Goal: Submit feedback/report problem: Submit feedback/report problem

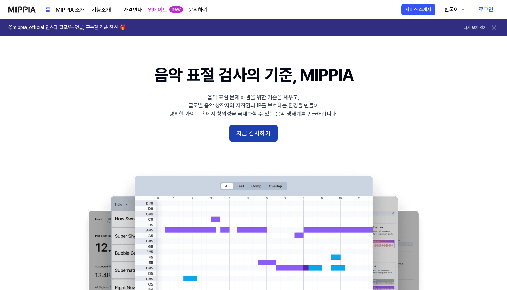
click at [265, 132] on button "지금 검사하기" at bounding box center [254, 133] width 48 height 17
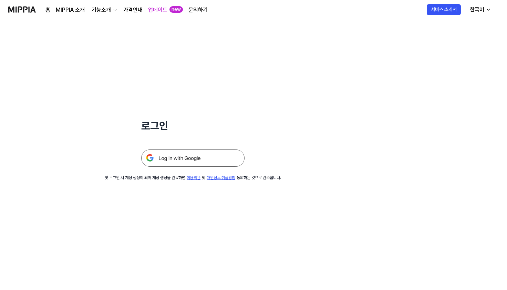
click at [199, 160] on img at bounding box center [192, 158] width 103 height 17
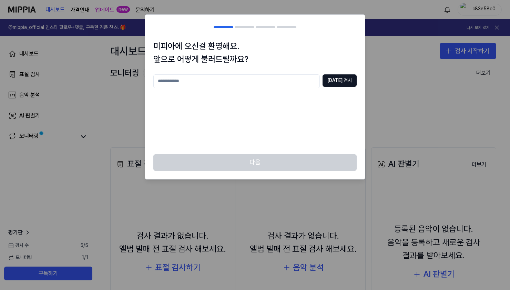
click at [228, 82] on input "text" at bounding box center [236, 81] width 167 height 14
type input "*"
type input "****"
click at [346, 80] on button "중복 검사" at bounding box center [340, 80] width 34 height 12
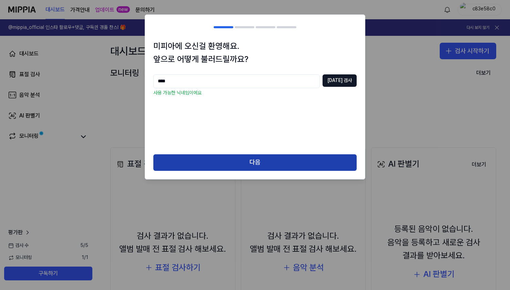
click at [278, 160] on button "다음" at bounding box center [254, 162] width 203 height 17
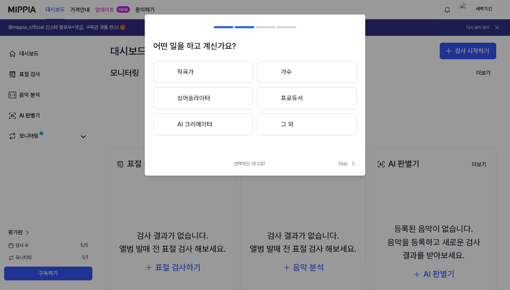
click at [218, 76] on button "작곡가" at bounding box center [203, 72] width 100 height 22
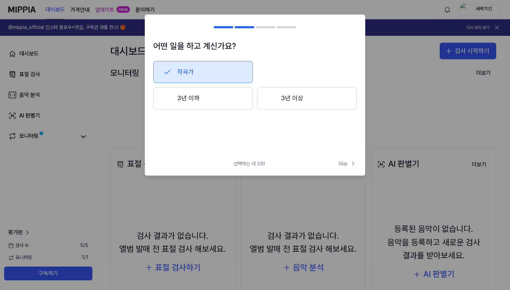
click at [201, 73] on button "작곡가" at bounding box center [203, 72] width 100 height 22
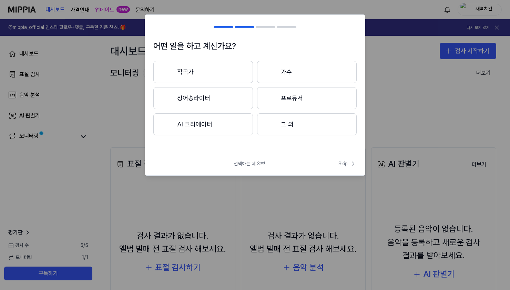
click at [216, 66] on button "작곡가" at bounding box center [203, 72] width 100 height 22
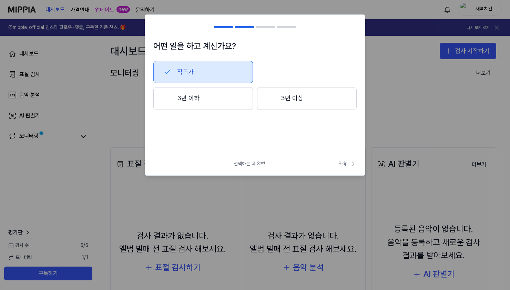
click at [210, 97] on button "3년 이하" at bounding box center [203, 98] width 100 height 23
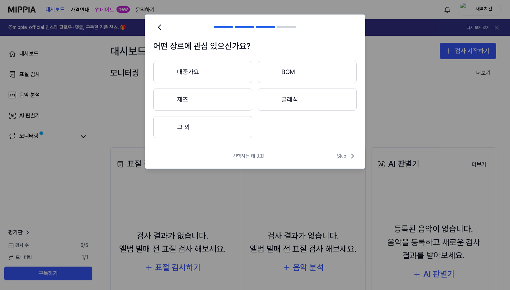
click at [214, 68] on button "대중가요" at bounding box center [202, 72] width 99 height 22
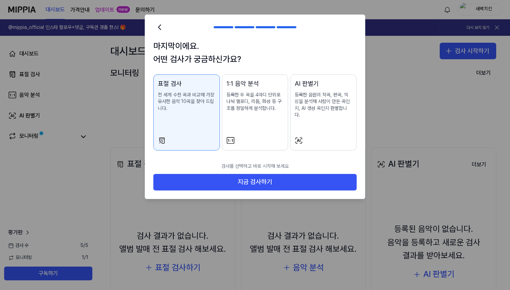
click at [255, 117] on div "1:1 음악 분석 등록한 두 곡을 4마디 단위로 나눠 멜로디, 리듬, 화성 등 구조를 정밀하게 분석합니다." at bounding box center [256, 102] width 58 height 47
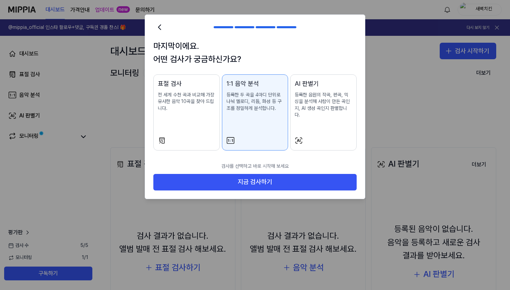
click at [181, 115] on div "표절 검사 전 세계 수천 곡과 비교해 가장 유사한 음악 10곡을 찾아 드립니다." at bounding box center [187, 102] width 58 height 47
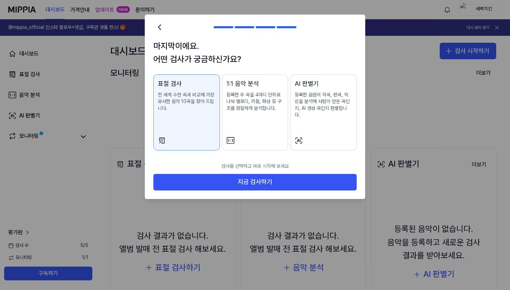
drag, startPoint x: 248, startPoint y: 117, endPoint x: 253, endPoint y: 117, distance: 5.5
click at [248, 117] on div "1:1 음악 분석 등록한 두 곡을 4마디 단위로 나눠 멜로디, 리듬, 화성 등 구조를 정밀하게 분석합니다." at bounding box center [256, 102] width 58 height 47
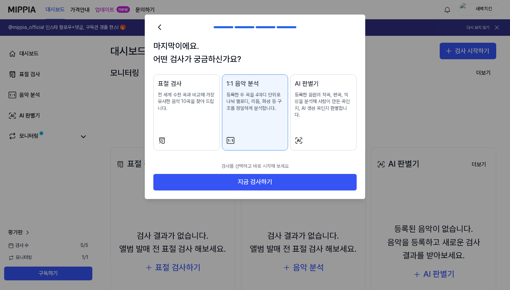
click at [317, 118] on div "AI 판별기 등록한 음원의 작곡, 편곡, 믹싱을 분석해 사람이 만든 곡인지, AI 생성 곡인지 판별합니다." at bounding box center [324, 105] width 58 height 53
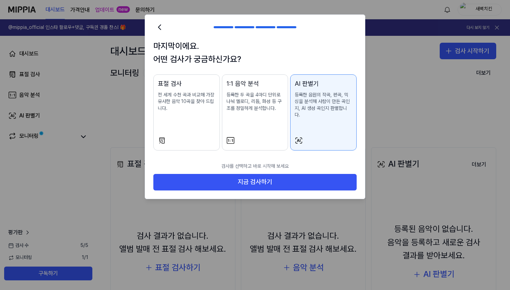
click at [151, 118] on div "마지막이에요. 어떤 검사가 궁금하신가요? 표절 검사 전 세계 수천 곡과 비교해 가장 유사한 음악 10곡을 찾아 드립니다. 1:1 음악 분석 등…" at bounding box center [255, 99] width 220 height 119
click at [207, 137] on div at bounding box center [187, 141] width 58 height 8
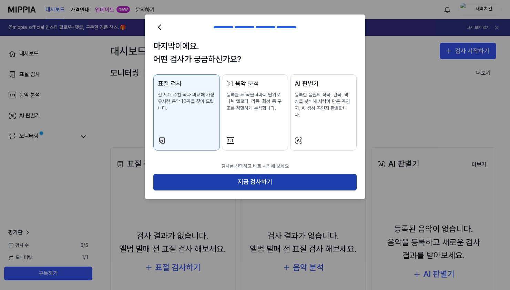
click at [232, 176] on button "지금 검사하기" at bounding box center [254, 182] width 203 height 17
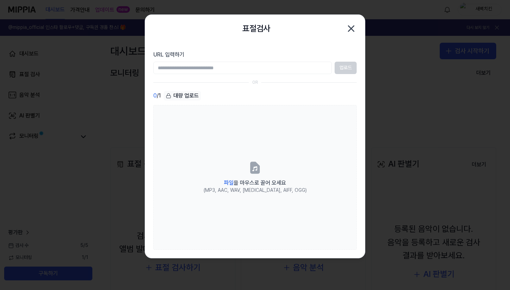
click at [353, 27] on icon "button" at bounding box center [351, 28] width 11 height 11
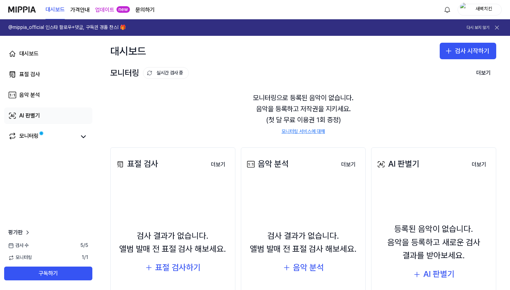
click at [42, 114] on link "AI 판별기" at bounding box center [48, 116] width 88 height 17
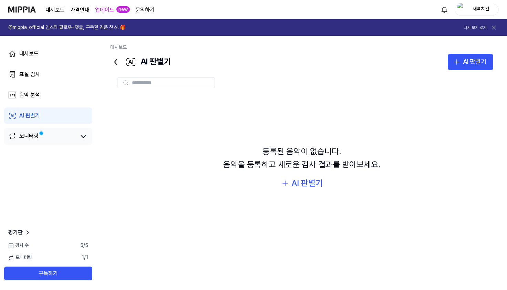
click at [77, 141] on div "모니터링" at bounding box center [48, 137] width 80 height 10
click at [85, 141] on button at bounding box center [84, 137] width 10 height 10
click at [83, 141] on icon at bounding box center [83, 137] width 8 height 8
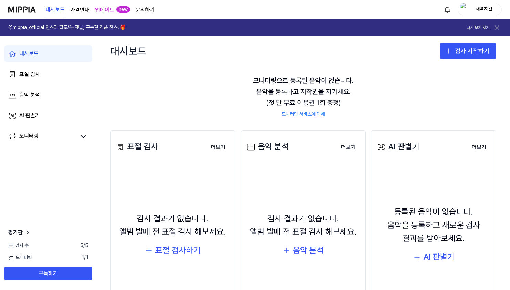
scroll to position [69, 0]
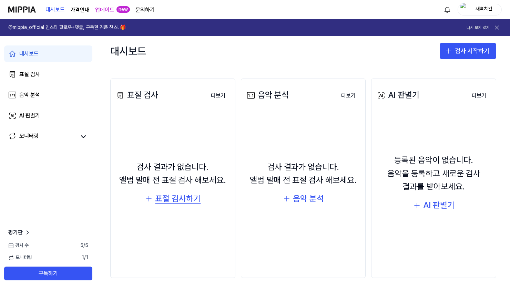
click at [183, 197] on div "표절 검사하기" at bounding box center [178, 198] width 46 height 13
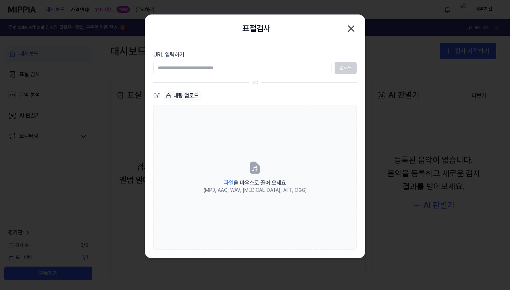
click at [303, 69] on input "URL 입력하기" at bounding box center [242, 68] width 179 height 12
click at [359, 25] on div "표절검사 닫기" at bounding box center [255, 29] width 220 height 28
click at [348, 28] on icon "button" at bounding box center [351, 28] width 11 height 11
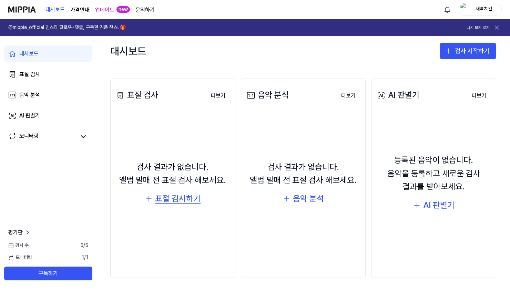
click at [165, 199] on div "표절 검사하기" at bounding box center [178, 198] width 46 height 13
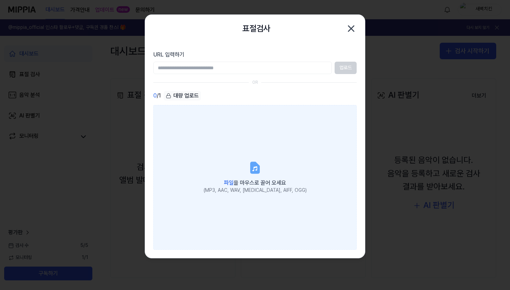
click at [259, 180] on span "파일 을 마우스로 끌어 오세요" at bounding box center [255, 183] width 62 height 7
click at [0, 0] on input "파일 을 마우스로 끌어 오세요 (MP3, AAC, WAV, FLAC, AIFF, OGG)" at bounding box center [0, 0] width 0 height 0
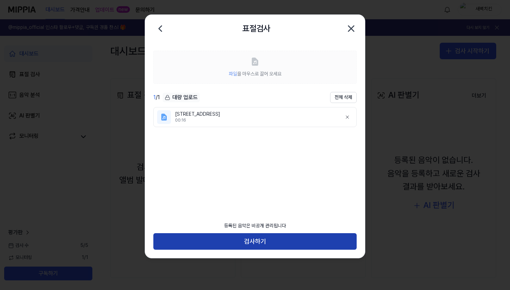
click at [255, 242] on button "검사하기" at bounding box center [254, 241] width 203 height 17
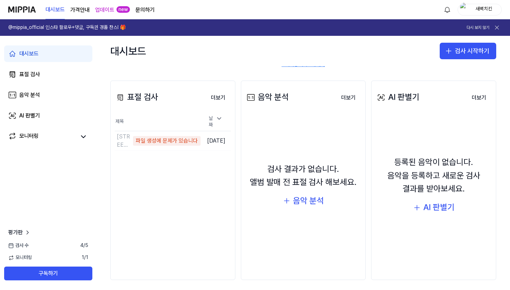
scroll to position [71, 0]
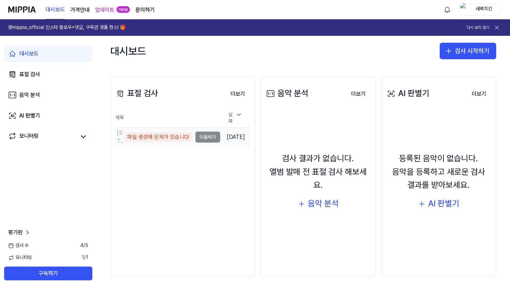
click at [207, 134] on td "응암로5길 225 파일 생성에 문제가 있습니다 이동하기" at bounding box center [167, 137] width 105 height 19
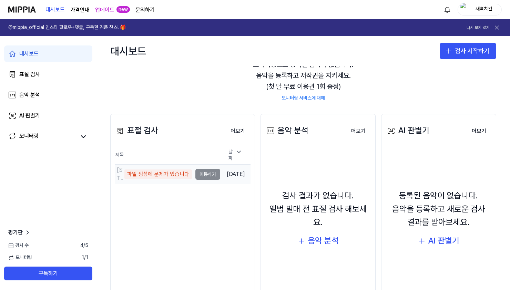
scroll to position [36, 0]
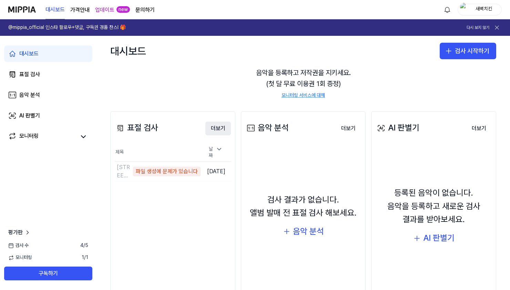
click at [213, 129] on button "더보기" at bounding box center [218, 129] width 26 height 14
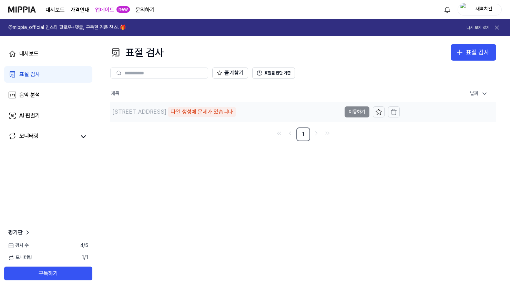
click at [202, 120] on div "응암로5길 225 파일 생성에 문제가 있습니다" at bounding box center [225, 111] width 231 height 19
click at [198, 113] on div "파일 생성에 문제가 있습니다" at bounding box center [202, 112] width 68 height 10
click at [34, 71] on div "표절 검사" at bounding box center [29, 74] width 21 height 8
click at [37, 56] on div "대시보드" at bounding box center [28, 54] width 19 height 8
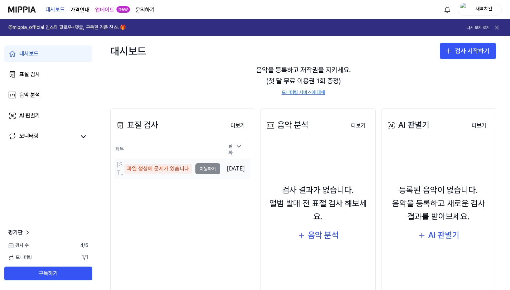
scroll to position [36, 0]
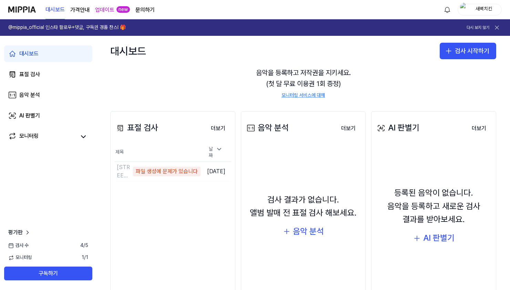
click at [296, 242] on div "검사 결과가 없습니다. 앨범 발매 전 표절 검사 해보세요. 음악 분석" at bounding box center [303, 216] width 116 height 134
click at [301, 232] on div "음악 분석" at bounding box center [308, 231] width 31 height 13
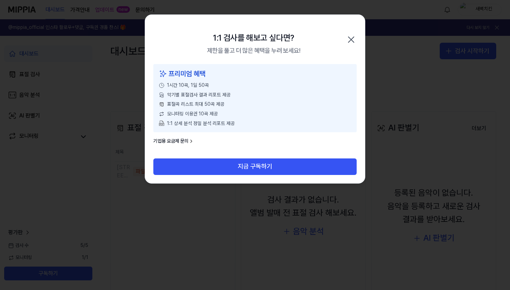
click at [350, 42] on icon "button" at bounding box center [351, 39] width 11 height 11
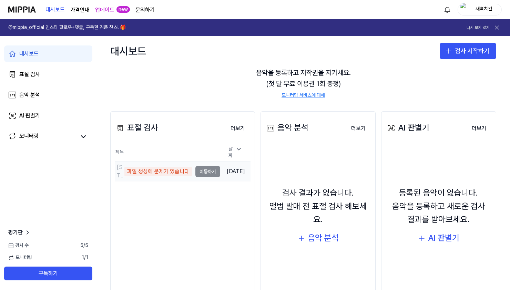
click at [187, 177] on div "응암로5길 225 파일 생성에 문제가 있습니다" at bounding box center [153, 171] width 77 height 17
click at [206, 170] on td "응암로5길 225 파일 생성에 문제가 있습니다 이동하기" at bounding box center [167, 171] width 105 height 19
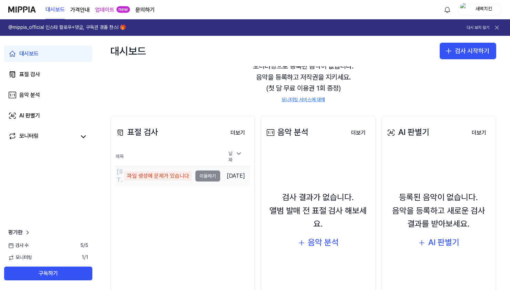
scroll to position [34, 0]
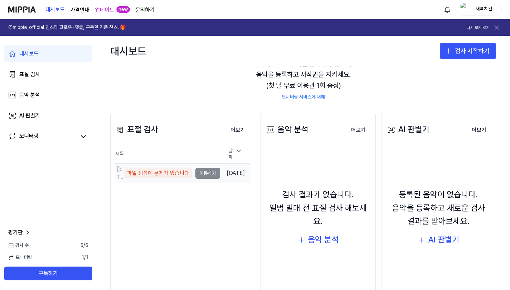
click at [193, 171] on td "응암로5길 225 파일 생성에 문제가 있습니다 이동하기" at bounding box center [167, 173] width 105 height 19
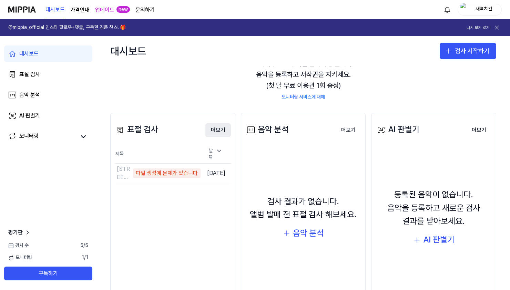
click at [216, 130] on button "더보기" at bounding box center [218, 130] width 26 height 14
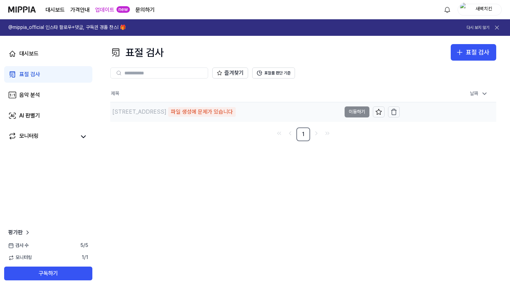
click at [185, 113] on div "파일 생성에 문제가 있습니다" at bounding box center [202, 112] width 68 height 10
click at [403, 112] on td "2025.09.29 오후 5:44" at bounding box center [448, 112] width 97 height 20
click at [397, 112] on icon "button" at bounding box center [394, 112] width 7 height 7
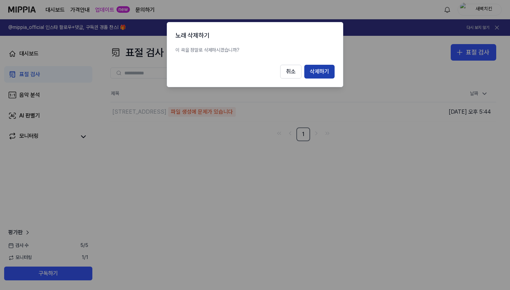
click at [331, 73] on button "삭제하기" at bounding box center [319, 72] width 30 height 14
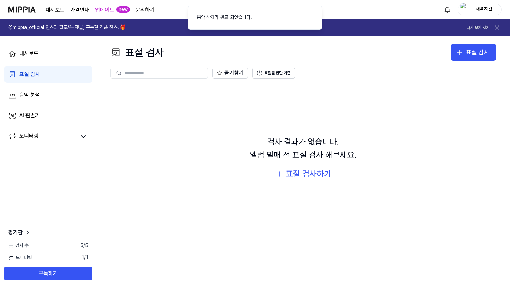
click at [283, 127] on div "검사 결과가 없습니다. 앨범 발매 전 표절 검사 해보세요. 표절 검사하기" at bounding box center [303, 157] width 386 height 145
click at [295, 178] on div "표절 검사하기" at bounding box center [309, 174] width 46 height 13
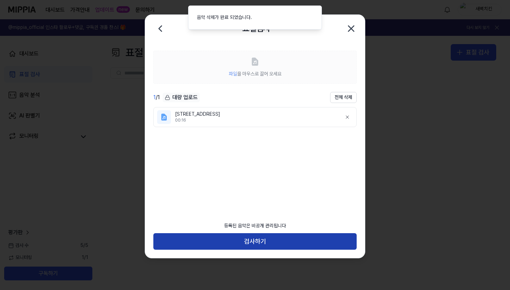
click at [260, 244] on button "검사하기" at bounding box center [254, 241] width 203 height 17
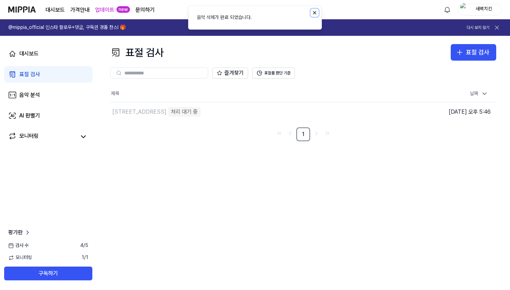
click at [313, 13] on icon "Notifications (F8)" at bounding box center [315, 13] width 6 height 6
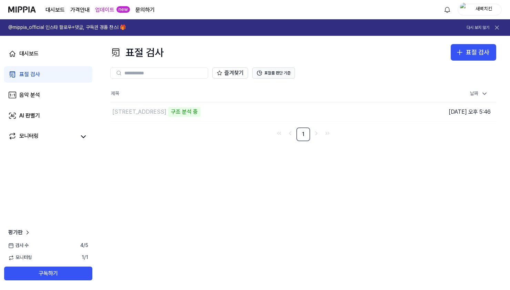
click at [289, 76] on button "표절률 판단 기준" at bounding box center [273, 73] width 43 height 11
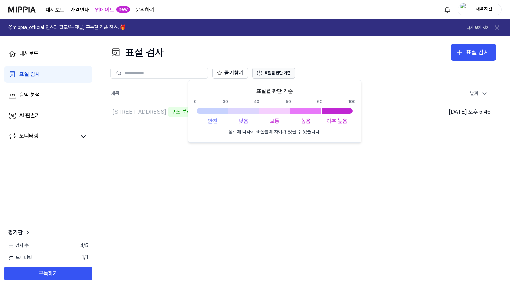
click at [289, 76] on button "표절률 판단 기준" at bounding box center [273, 73] width 43 height 11
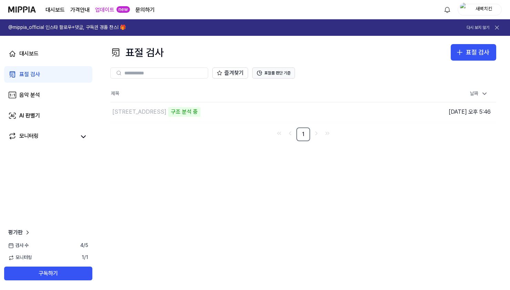
click at [289, 76] on button "표절률 판단 기준" at bounding box center [273, 73] width 43 height 11
click at [281, 74] on button "표절률 판단 기준" at bounding box center [273, 73] width 43 height 11
click at [326, 71] on div "즐겨찾기 표절률 판단 기준" at bounding box center [303, 73] width 386 height 11
click at [79, 138] on button at bounding box center [84, 137] width 10 height 10
click at [82, 138] on icon at bounding box center [83, 137] width 8 height 8
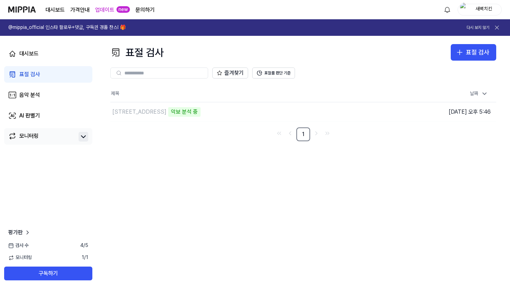
click at [90, 202] on div "대시보드 표절 검사 음악 분석 AI 판별기 모니터링 평가판 검사 수 4 / 5 모니터링 1 / 1 구독하기" at bounding box center [48, 163] width 97 height 254
click at [40, 54] on link "대시보드" at bounding box center [48, 54] width 88 height 17
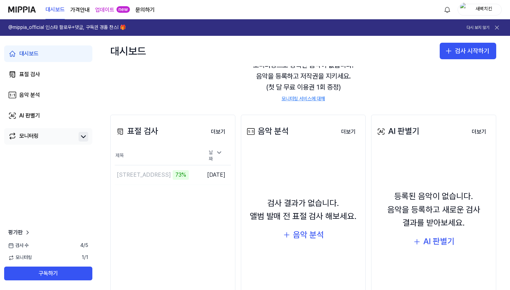
scroll to position [34, 0]
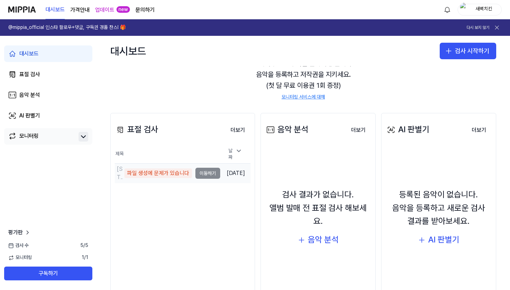
click at [165, 171] on div "파일 생성에 문제가 있습니다" at bounding box center [158, 174] width 68 height 10
click at [154, 173] on div "파일 생성에 문제가 있습니다" at bounding box center [158, 174] width 68 height 10
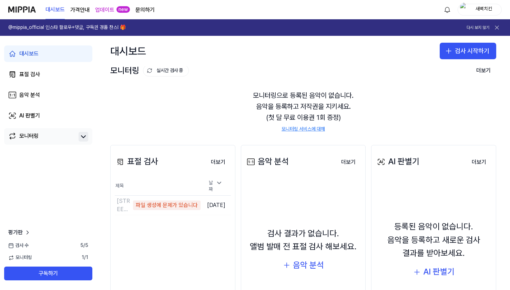
scroll to position [0, 0]
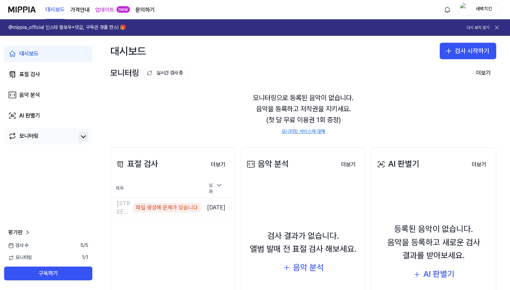
click at [243, 193] on div "음악 분석 더보기 음악 분석 검사 결과가 없습니다. 앨범 발매 전 표절 검사 해보세요. 음악 분석 더보기" at bounding box center [303, 248] width 125 height 200
click at [224, 164] on button "더보기" at bounding box center [218, 165] width 26 height 14
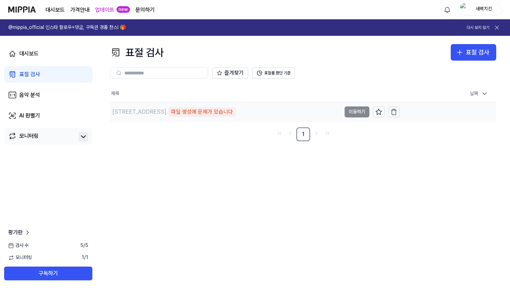
click at [191, 103] on div "응암로5길 225 파일 생성에 문제가 있습니다" at bounding box center [225, 111] width 231 height 19
click at [191, 113] on div "파일 생성에 문제가 있습니다" at bounding box center [202, 112] width 68 height 10
click at [188, 144] on div "표절 검사 표절 검사 표절 검사 음악 분석 AI 판별기 즐겨찾기 표절률 판단 기준 제목 날짜 응암로5길 225 파일 생성에 문제가 있습니다 이…" at bounding box center [304, 163] width 414 height 254
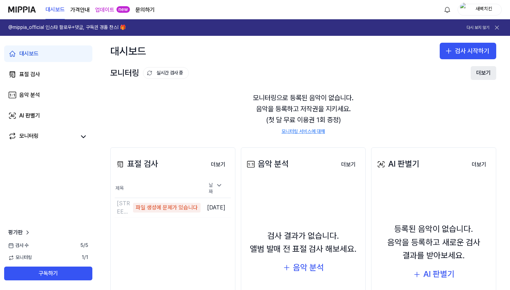
click at [486, 76] on button "더보기" at bounding box center [484, 73] width 26 height 14
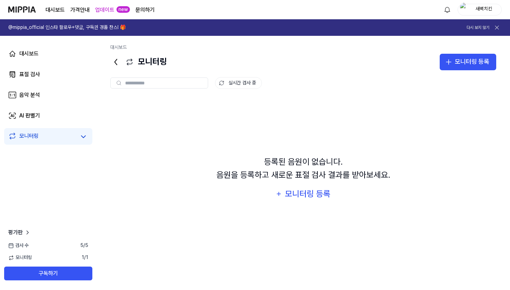
click at [51, 141] on link "모니터링" at bounding box center [42, 137] width 68 height 10
click at [67, 136] on link "모니터링" at bounding box center [42, 137] width 68 height 10
click at [50, 44] on div "대시보드 표절 검사 음악 분석 AI 판별기 모니터링" at bounding box center [48, 95] width 97 height 119
click at [37, 53] on div "대시보드" at bounding box center [28, 54] width 19 height 8
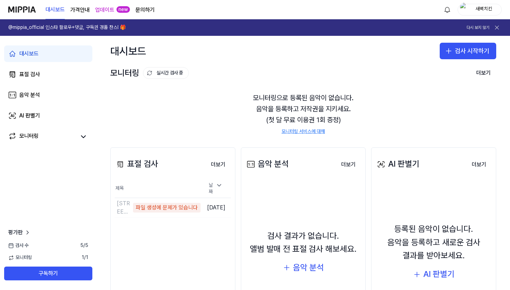
click at [27, 13] on img at bounding box center [22, 9] width 28 height 19
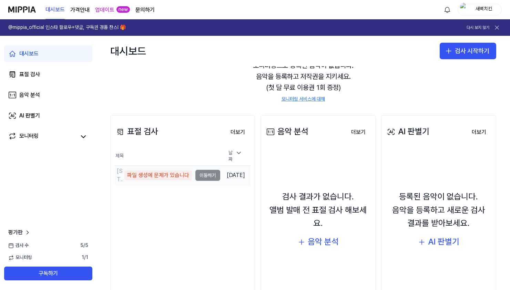
scroll to position [34, 0]
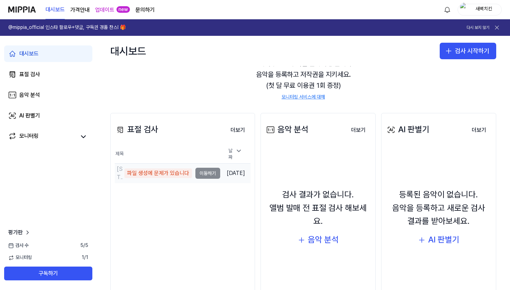
click at [205, 171] on td "[STREET_ADDRESS] 파일 생성에 문제가 있습니다 이동하기" at bounding box center [167, 173] width 105 height 19
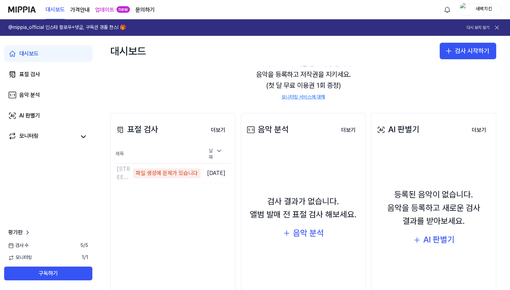
click at [193, 184] on div "표절 검사 더보기 표절 검사 제목 날짜 응암로5길 225 파일 생성에 문제가 있습니다 이동하기 [DATE] 더보기" at bounding box center [172, 213] width 125 height 200
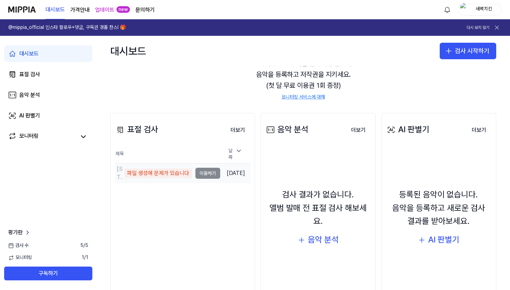
click at [156, 170] on div "파일 생성에 문제가 있습니다" at bounding box center [158, 174] width 68 height 10
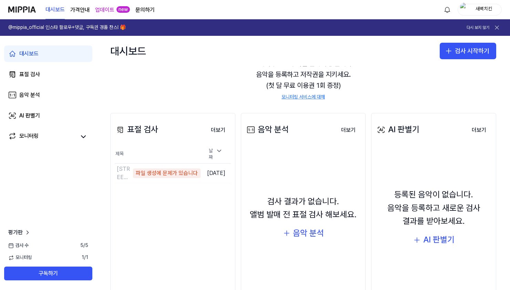
click at [127, 184] on div "표절 검사 더보기 표절 검사 제목 날짜 응암로5길 225 파일 생성에 문제가 있습니다 이동하기 [DATE] 더보기" at bounding box center [172, 213] width 125 height 200
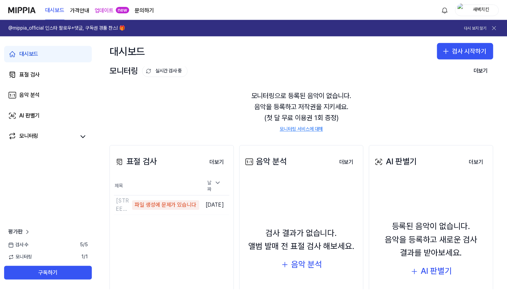
scroll to position [0, 0]
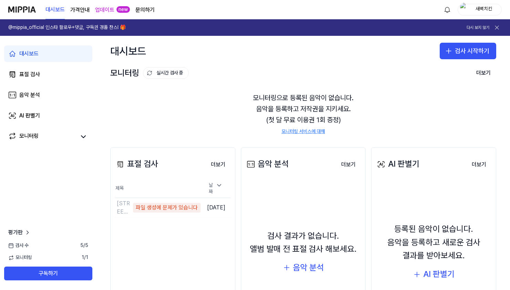
click at [143, 8] on link "문의하기" at bounding box center [144, 10] width 19 height 8
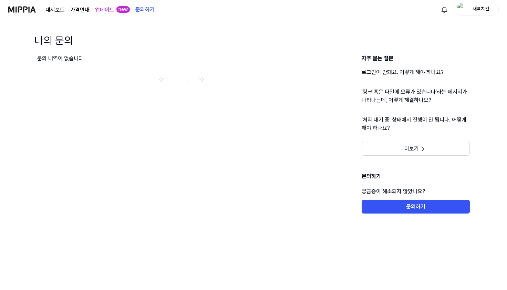
click at [282, 118] on div "문의 내역이 없습니다." at bounding box center [181, 133] width 289 height 159
click at [394, 97] on h4 "'링크 혹은 파일에 오류가 있습니다'라는 메시지가 나타나는데, 어떻게 해결하나요?" at bounding box center [416, 99] width 108 height 22
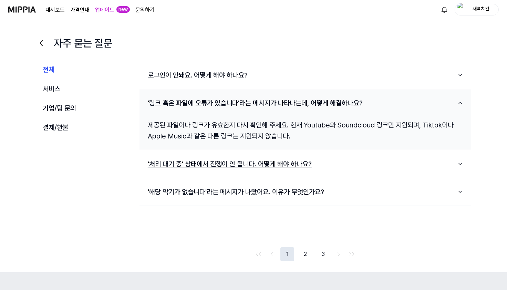
click at [401, 168] on button "'처리 대기 중' 상태에서 진행이 안 됩니다. 어떻게 해야 하나요?" at bounding box center [306, 164] width 332 height 22
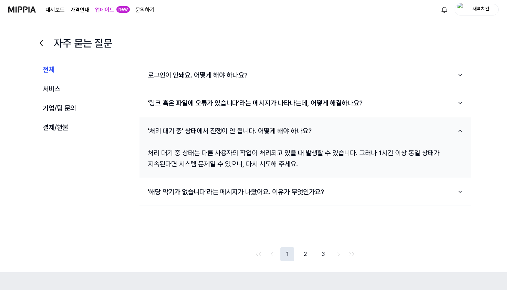
click at [362, 203] on div "'해당 악기가 없습니다'라는 메시지가 나왔어요. 이유가 무엇인가요?" at bounding box center [306, 192] width 332 height 28
click at [365, 192] on button "'해당 악기가 없습니다'라는 메시지가 나왔어요. 이유가 무엇인가요?" at bounding box center [306, 192] width 332 height 22
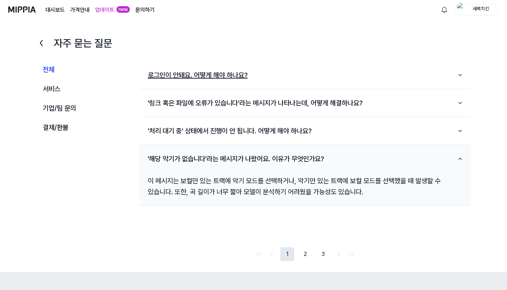
click at [268, 77] on button "로그인이 안돼요. 어떻게 해야 하나요?" at bounding box center [306, 75] width 332 height 22
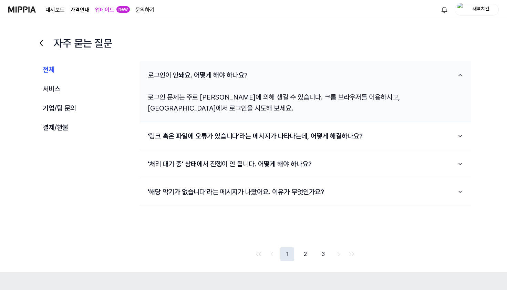
click at [340, 204] on div "'해당 악기가 없습니다'라는 메시지가 나왔어요. 이유가 무엇인가요?" at bounding box center [306, 192] width 332 height 28
click at [344, 199] on button "'해당 악기가 없습니다'라는 메시지가 나왔어요. 이유가 무엇인가요?" at bounding box center [306, 192] width 332 height 22
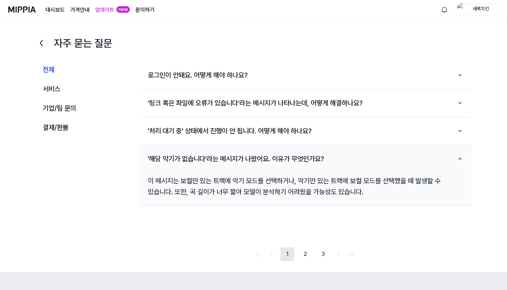
click at [315, 254] on div "1 2 3" at bounding box center [305, 255] width 102 height 14
click at [306, 253] on button "2" at bounding box center [306, 255] width 14 height 14
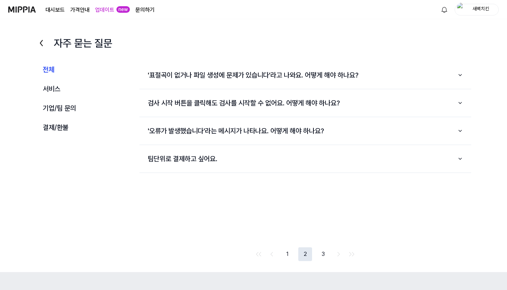
click at [319, 255] on button "3" at bounding box center [323, 255] width 14 height 14
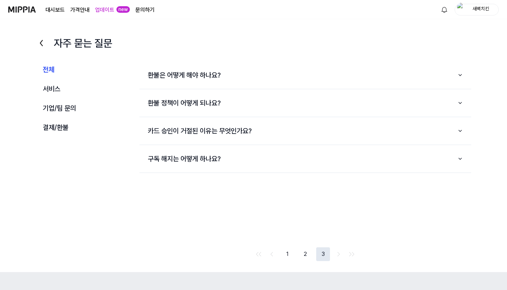
click at [302, 255] on button "2" at bounding box center [306, 255] width 14 height 14
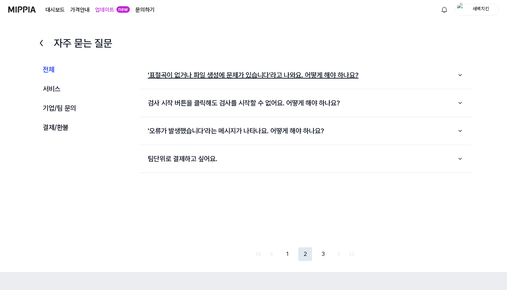
click at [266, 67] on button "'표절곡이 없거나 파일 생성에 문제가 있습니다'라고 나와요. 어떻게 해야 하나요?" at bounding box center [306, 75] width 332 height 22
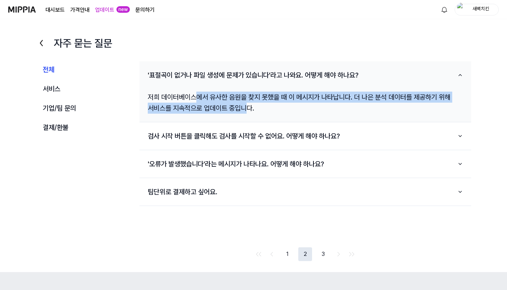
drag, startPoint x: 198, startPoint y: 98, endPoint x: 246, endPoint y: 115, distance: 51.5
click at [246, 115] on div "저희 데이터베이스에서 유사한 음원을 찾지 못했을 때 이 메시지가 나타납니다. 더 나은 분석 데이터를 제공하기 위해 서비스를 지속적으로 업데이트…" at bounding box center [306, 102] width 332 height 33
drag, startPoint x: 176, startPoint y: 94, endPoint x: 245, endPoint y: 114, distance: 71.6
click at [245, 113] on div "저희 데이터베이스에서 유사한 음원을 찾지 못했을 때 이 메시지가 나타납니다. 더 나은 분석 데이터를 제공하기 위해 서비스를 지속적으로 업데이트…" at bounding box center [306, 102] width 332 height 33
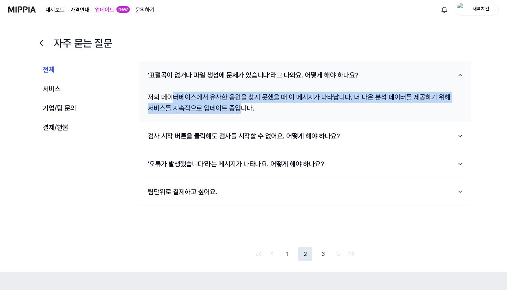
click at [245, 114] on div "저희 데이터베이스에서 유사한 음원을 찾지 못했을 때 이 메시지가 나타납니다. 더 나은 분석 데이터를 제공하기 위해 서비스를 지속적으로 업데이트…" at bounding box center [306, 102] width 332 height 33
drag, startPoint x: 214, startPoint y: 102, endPoint x: 258, endPoint y: 111, distance: 44.6
click at [257, 111] on div "저희 데이터베이스에서 유사한 음원을 찾지 못했을 때 이 메시지가 나타납니다. 더 나은 분석 데이터를 제공하기 위해 서비스를 지속적으로 업데이트…" at bounding box center [306, 102] width 332 height 33
click at [258, 111] on div "저희 데이터베이스에서 유사한 음원을 찾지 못했을 때 이 메시지가 나타납니다. 더 나은 분석 데이터를 제공하기 위해 서비스를 지속적으로 업데이트…" at bounding box center [306, 102] width 332 height 33
drag, startPoint x: 144, startPoint y: 91, endPoint x: 249, endPoint y: 109, distance: 105.8
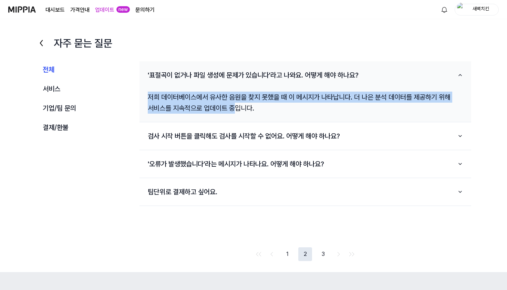
click at [247, 109] on div "저희 데이터베이스에서 유사한 음원을 찾지 못했을 때 이 메시지가 나타납니다. 더 나은 분석 데이터를 제공하기 위해 서비스를 지속적으로 업데이트…" at bounding box center [306, 102] width 332 height 33
click at [249, 109] on div "저희 데이터베이스에서 유사한 음원을 찾지 못했을 때 이 메시지가 나타납니다. 더 나은 분석 데이터를 제공하기 위해 서비스를 지속적으로 업데이트…" at bounding box center [306, 102] width 332 height 33
